Goal: Task Accomplishment & Management: Manage account settings

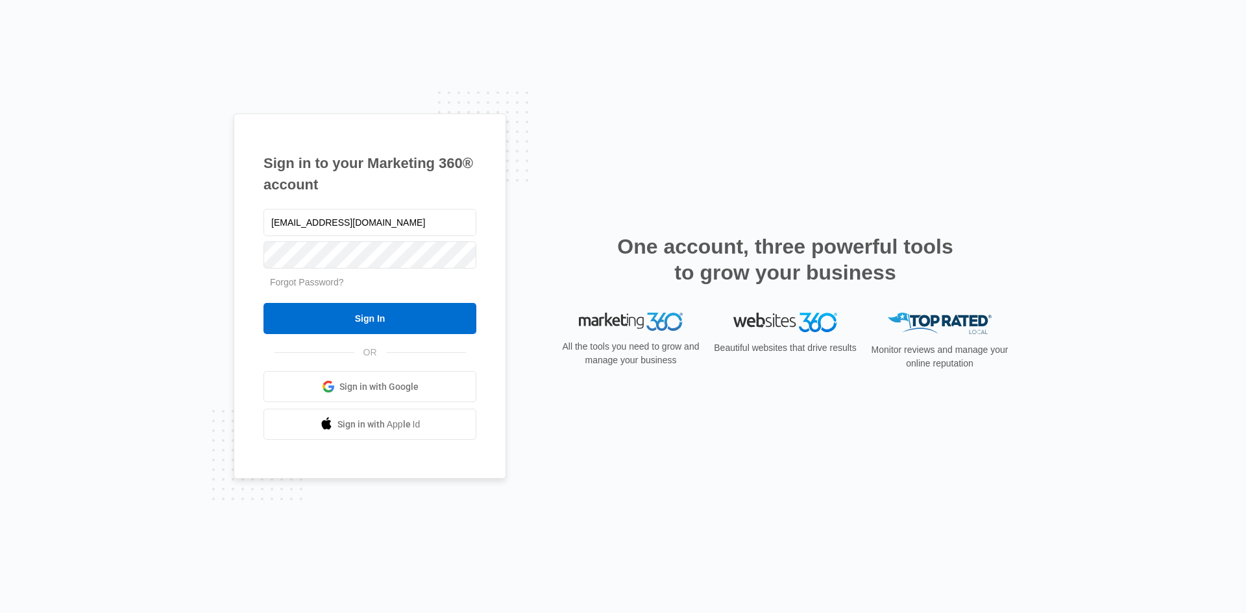
type input "[EMAIL_ADDRESS][DOMAIN_NAME]"
click at [371, 319] on input "Sign In" at bounding box center [369, 318] width 213 height 31
click at [272, 224] on input "text" at bounding box center [369, 222] width 213 height 27
paste input "[EMAIL_ADDRESS][DOMAIN_NAME]"
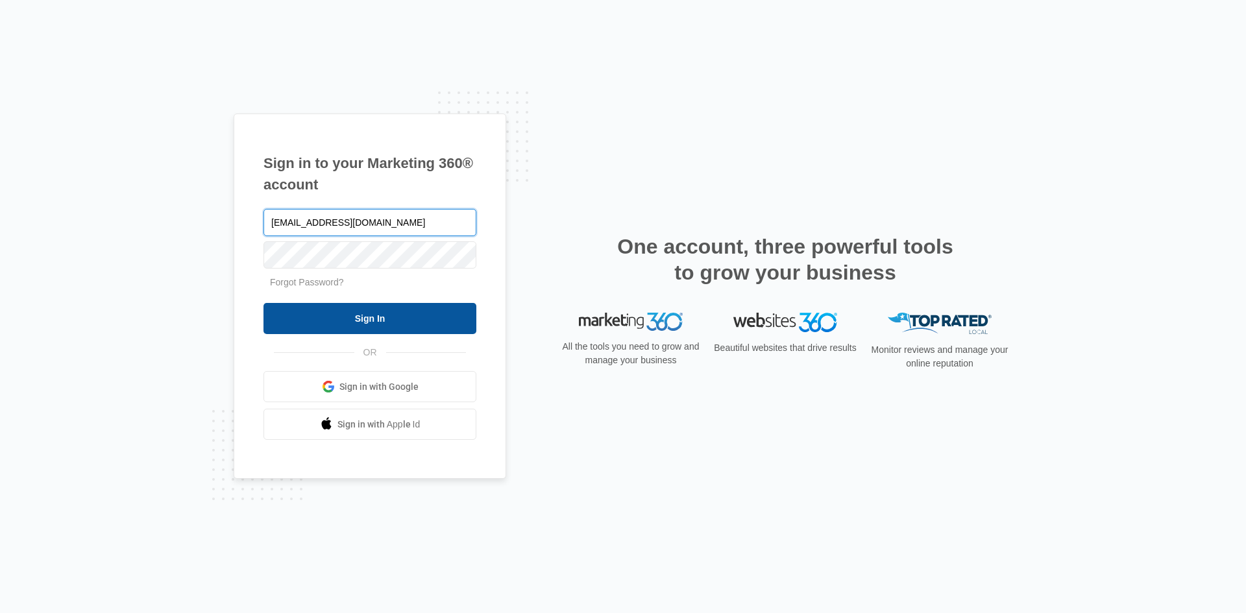
type input "[EMAIL_ADDRESS][DOMAIN_NAME]"
click at [356, 320] on input "Sign In" at bounding box center [369, 318] width 213 height 31
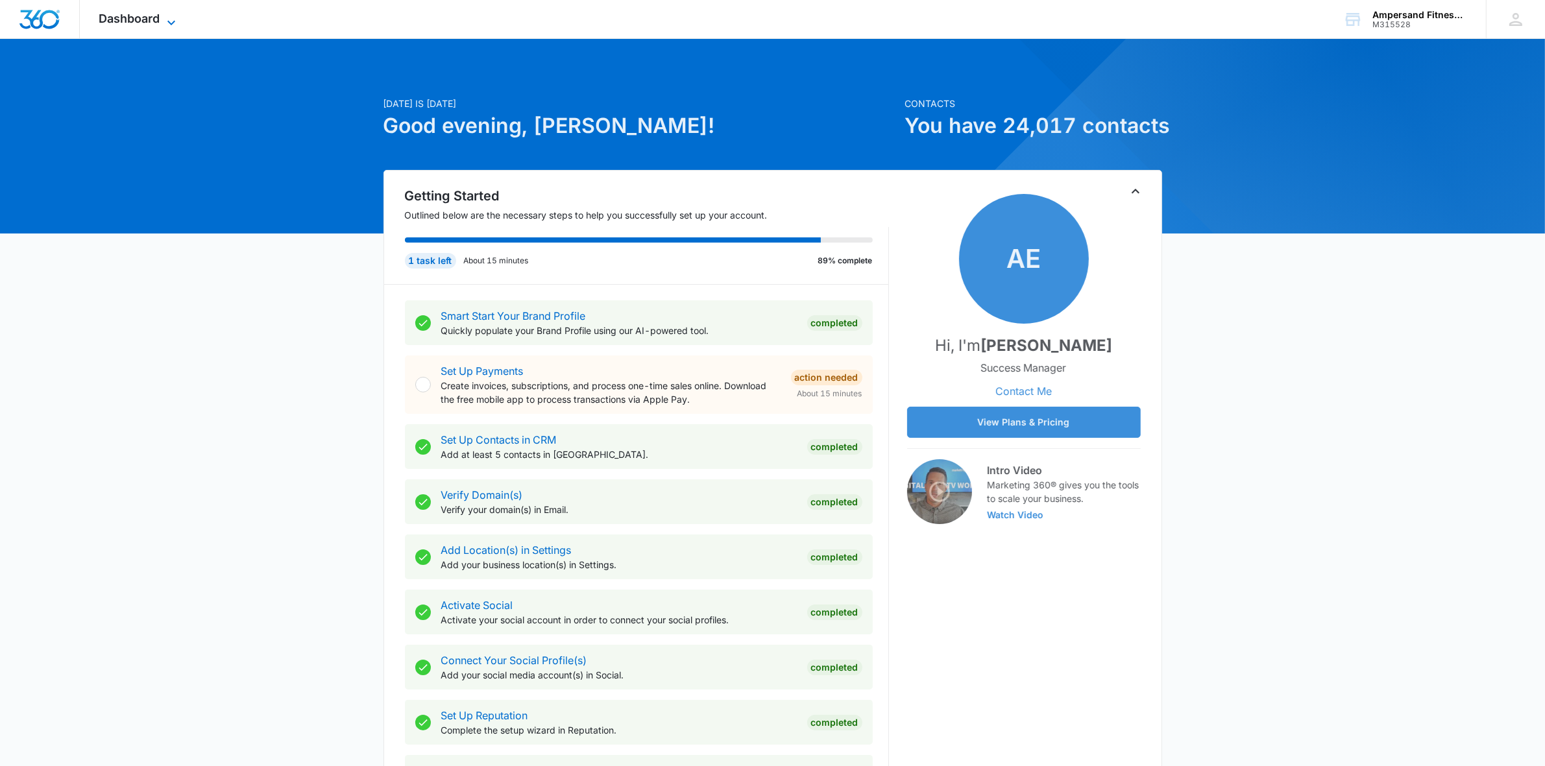
click at [144, 20] on span "Dashboard" at bounding box center [129, 19] width 61 height 14
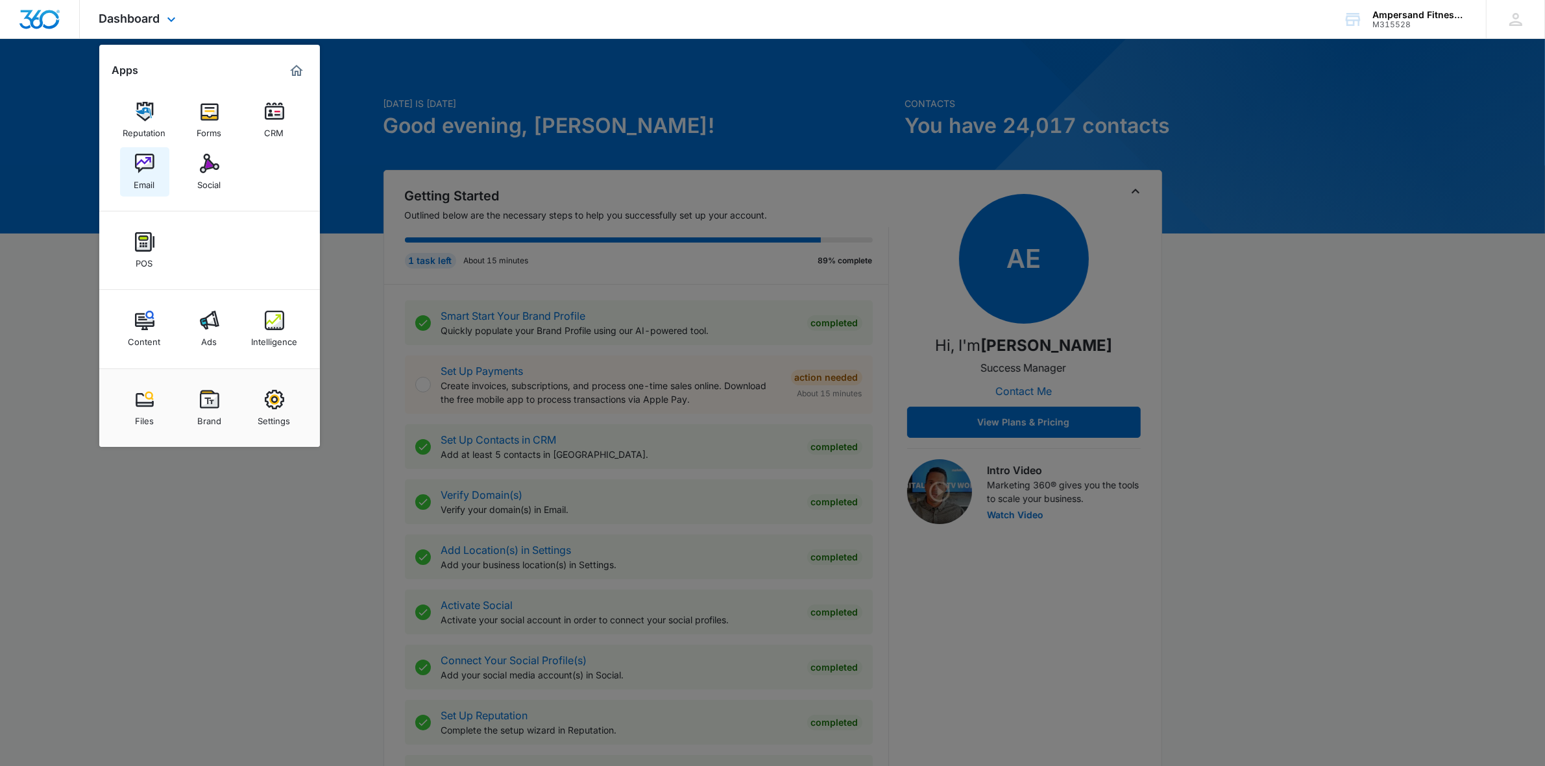
click at [138, 190] on link "Email" at bounding box center [144, 171] width 49 height 49
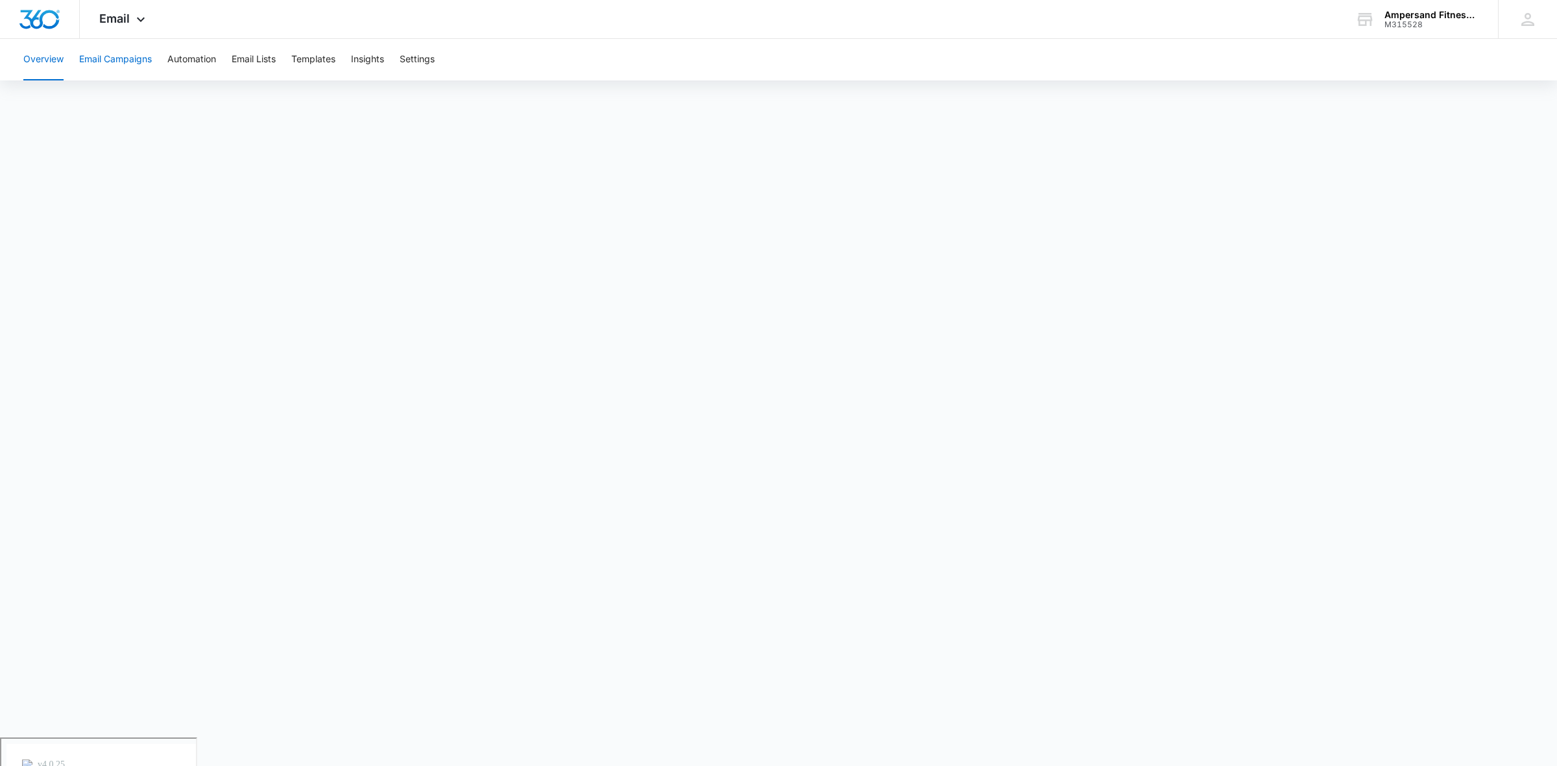
click at [101, 53] on button "Email Campaigns" at bounding box center [115, 60] width 73 height 42
